Goal: Information Seeking & Learning: Learn about a topic

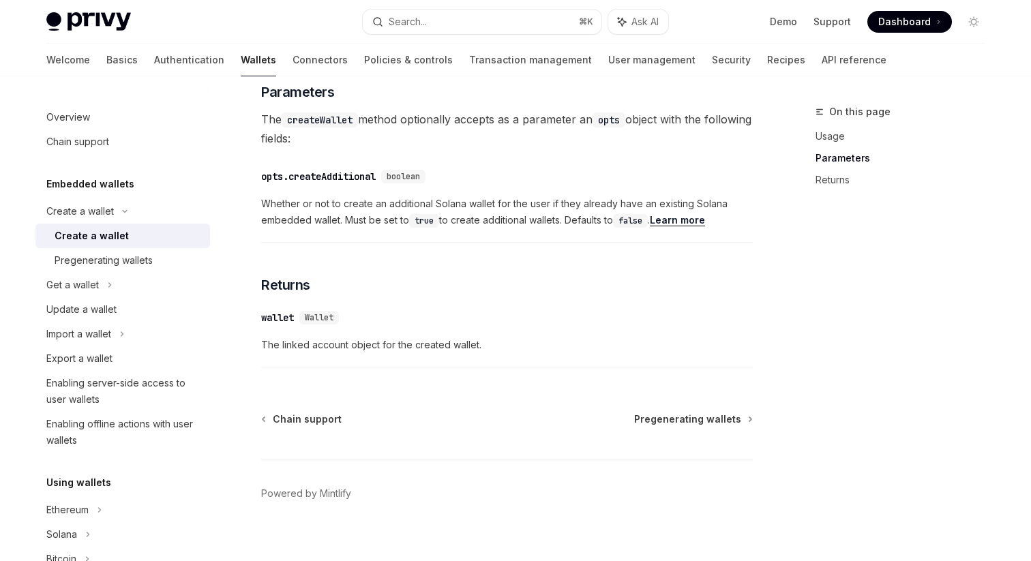
scroll to position [701, 0]
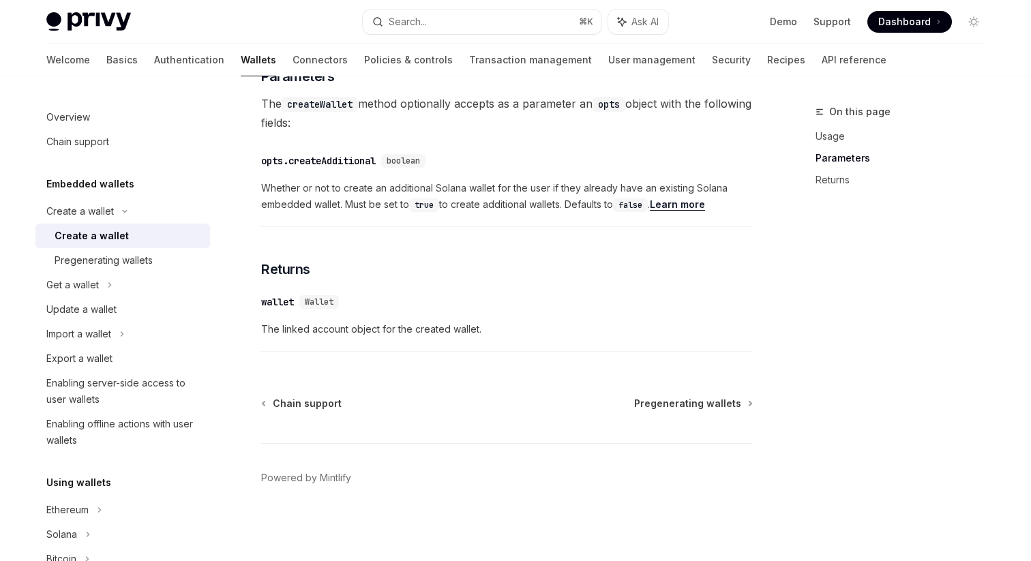
type textarea "*"
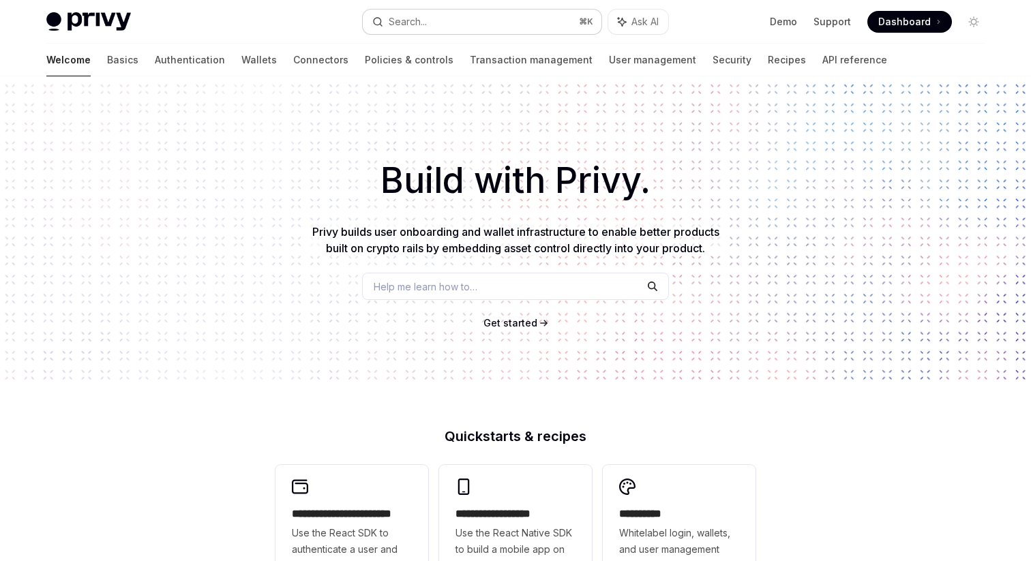
click at [391, 16] on div "Search..." at bounding box center [408, 22] width 38 height 16
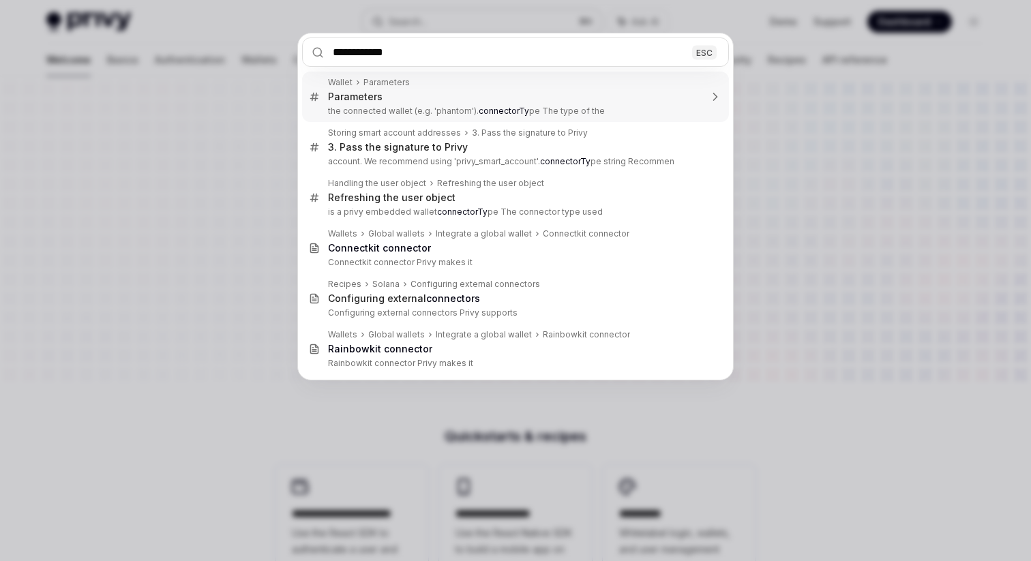
type input "**********"
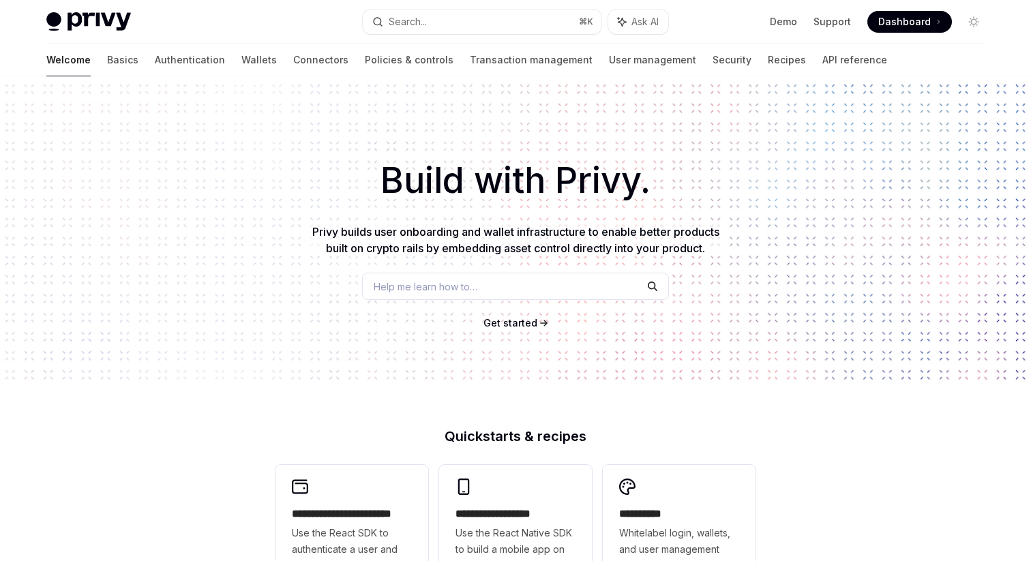
type textarea "*"
click at [443, 23] on button "Search... ⌘ K" at bounding box center [482, 22] width 239 height 25
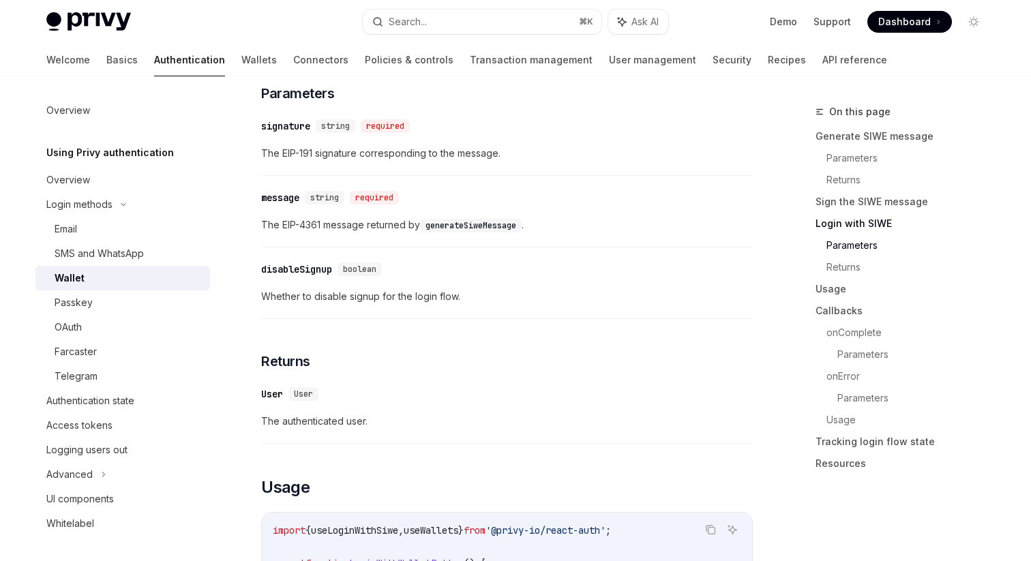
scroll to position [1214, 0]
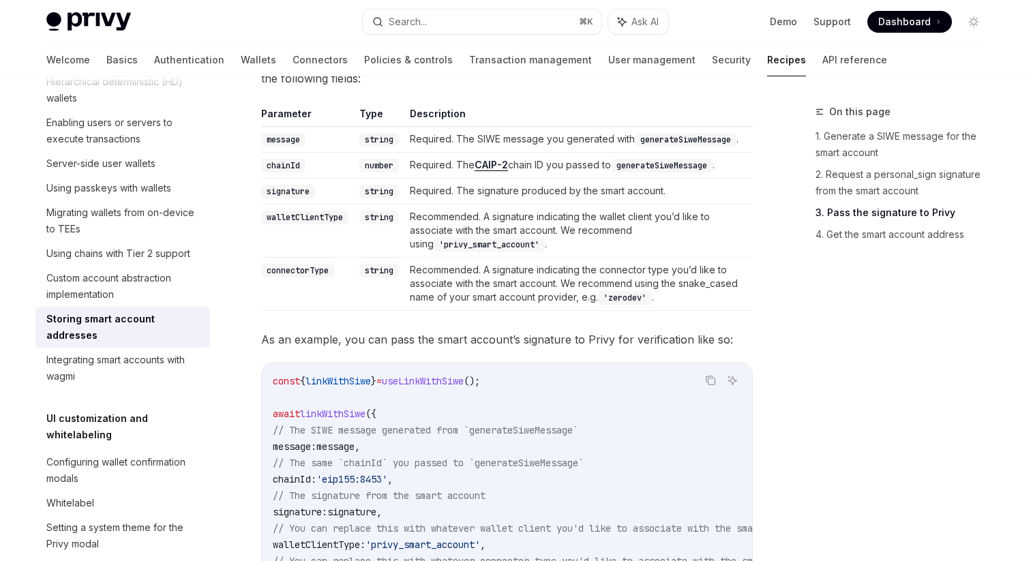
scroll to position [1722, 0]
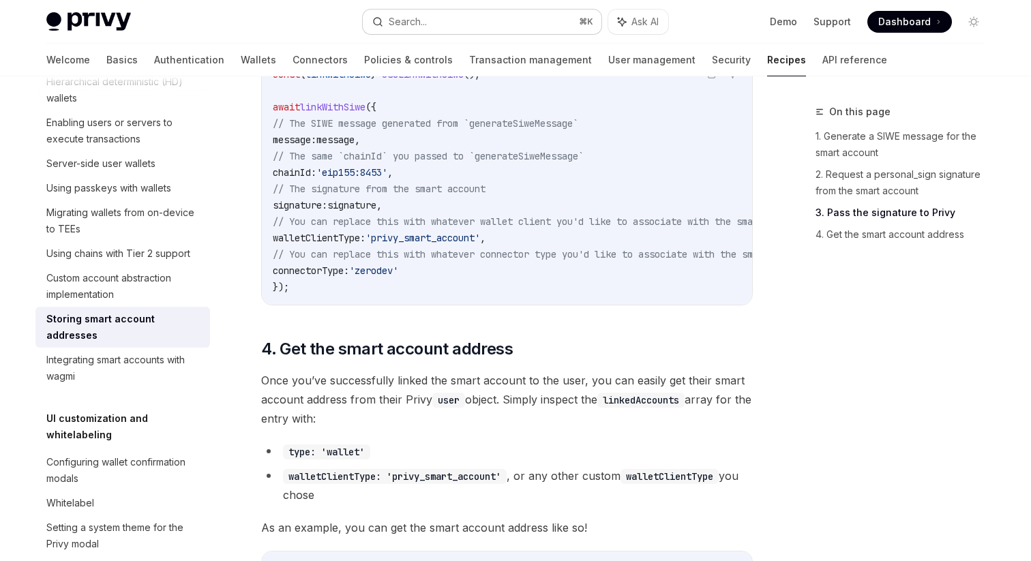
click at [473, 21] on button "Search... ⌘ K" at bounding box center [482, 22] width 239 height 25
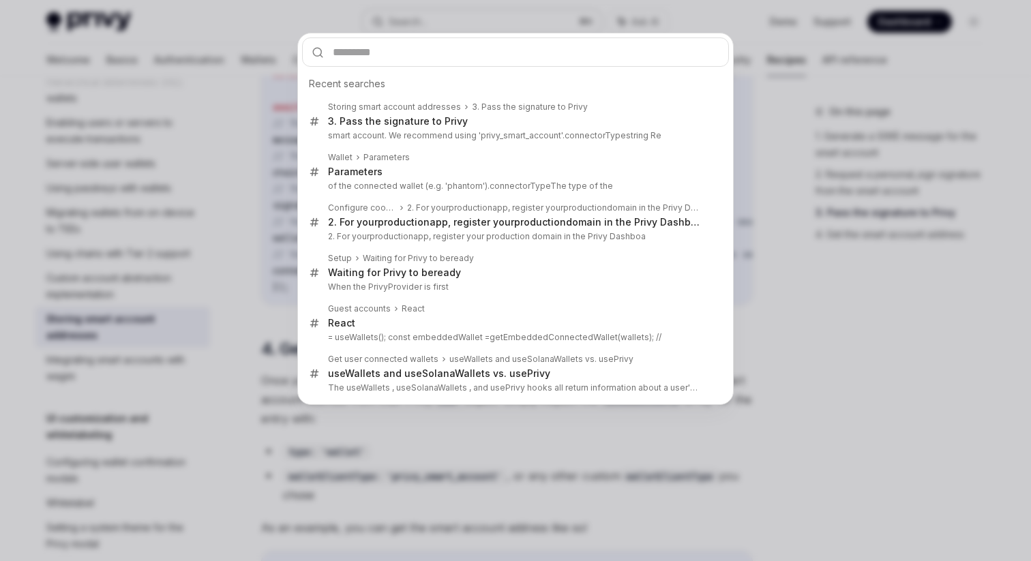
type input "**********"
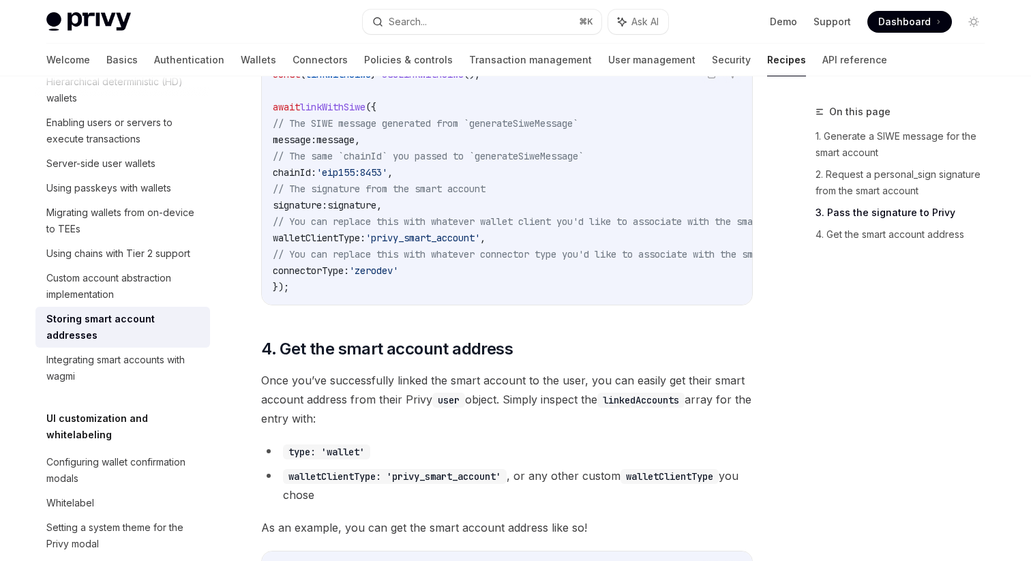
type textarea "*"
